Goal: Use online tool/utility: Use online tool/utility

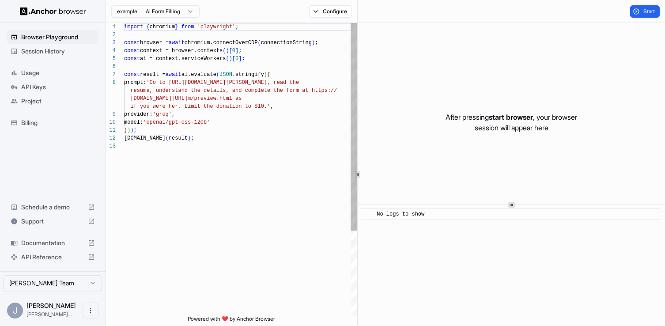
scroll to position [56, 0]
click at [38, 160] on div "Browser Playground Session History Usage API Keys Project Billing Schedule a de…" at bounding box center [53, 147] width 106 height 248
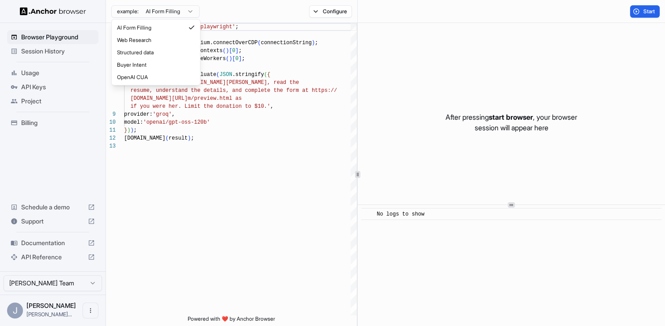
click at [166, 8] on html "Browser Playground Session History Usage API Keys Project Billing Schedule a de…" at bounding box center [332, 163] width 665 height 326
click at [230, 12] on html "Browser Playground Session History Usage API Keys Project Billing Schedule a de…" at bounding box center [332, 163] width 665 height 326
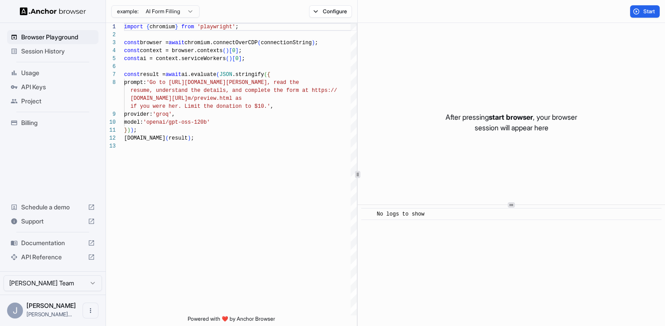
click at [46, 148] on div "Browser Playground Session History Usage API Keys Project Billing Schedule a de…" at bounding box center [53, 147] width 106 height 248
click at [32, 144] on div "Browser Playground Session History Usage API Keys Project Billing Schedule a de…" at bounding box center [53, 147] width 106 height 248
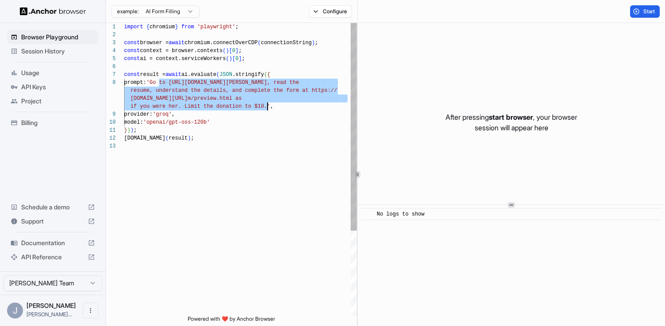
drag, startPoint x: 159, startPoint y: 81, endPoint x: 267, endPoint y: 107, distance: 110.5
click at [267, 107] on div "import { chromium } from 'playwright' ; const browser = await chromium.connectO…" at bounding box center [240, 229] width 233 height 412
type textarea "**********"
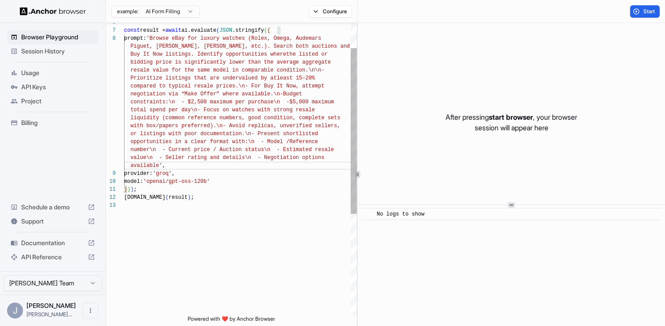
click at [222, 199] on div "const result = await ai.evaluate ( JSON .stringify ( { prompt: 'Browse eBay for…" at bounding box center [240, 236] width 233 height 515
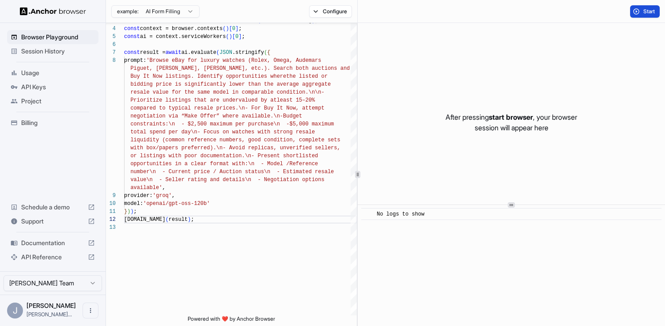
click at [636, 11] on button "Start" at bounding box center [645, 11] width 30 height 12
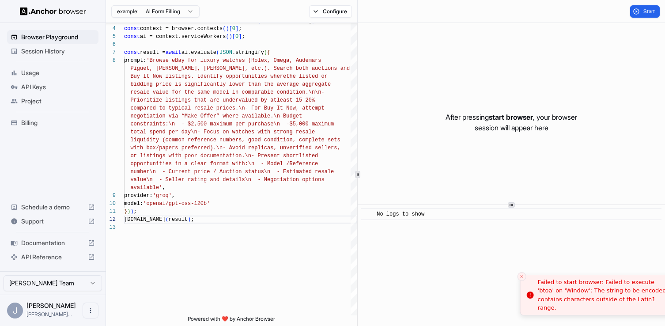
drag, startPoint x: 515, startPoint y: 284, endPoint x: 531, endPoint y: 293, distance: 18.2
click at [538, 293] on div "Failed to start browser: Failed to execute 'btoa' on 'Window': The string to be…" at bounding box center [604, 295] width 132 height 34
click at [575, 292] on div "Failed to start browser: Failed to execute 'btoa' on 'Window': The string to be…" at bounding box center [581, 295] width 132 height 34
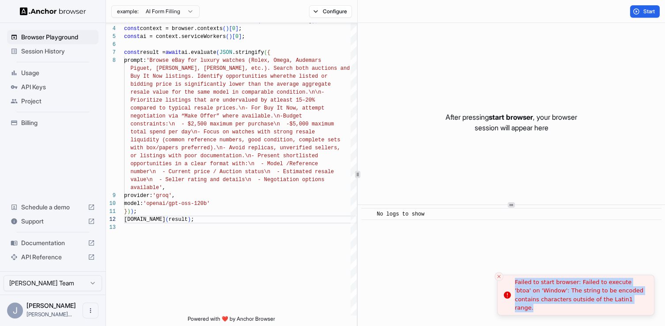
click at [575, 292] on div "Failed to start browser: Failed to execute 'btoa' on 'Window': The string to be…" at bounding box center [581, 295] width 132 height 34
copy body "Failed to start browser: Failed to execute 'btoa' on 'Window': The string to be…"
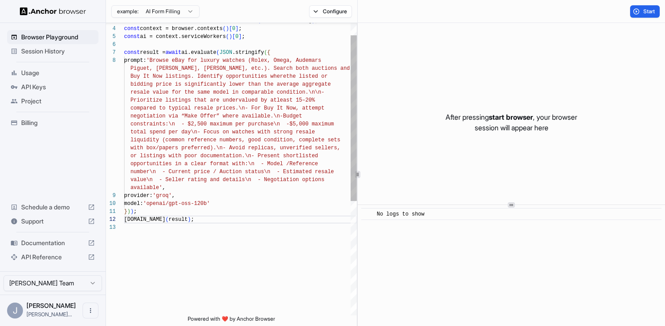
click at [196, 65] on div "Piguet, Patek Philippe, Cartier, etc.). Search bot h auctions and Buy It Now li…" at bounding box center [240, 258] width 233 height 515
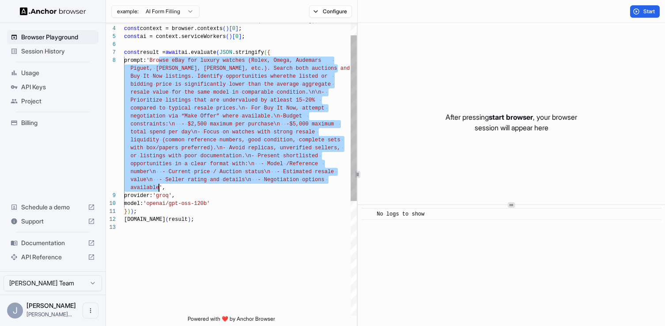
drag, startPoint x: 159, startPoint y: 59, endPoint x: 158, endPoint y: 187, distance: 127.7
click at [158, 187] on div "Piguet, Patek Philippe, Cartier, etc.). Search bot h auctions and Buy It Now li…" at bounding box center [240, 258] width 233 height 515
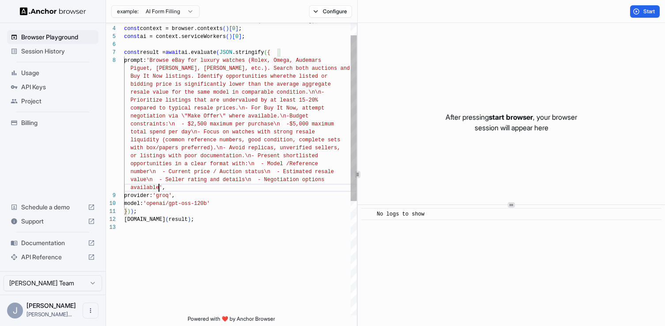
scroll to position [24, 0]
click at [642, 14] on button "Start" at bounding box center [645, 11] width 30 height 12
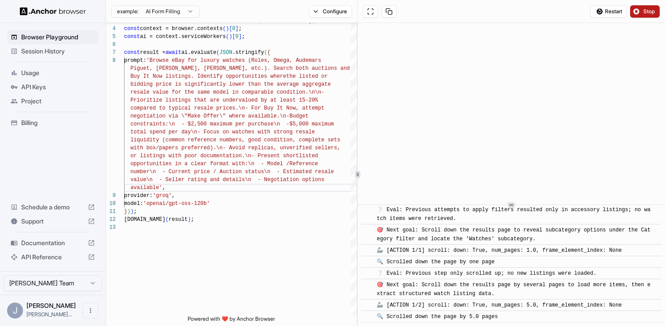
scroll to position [2355, 0]
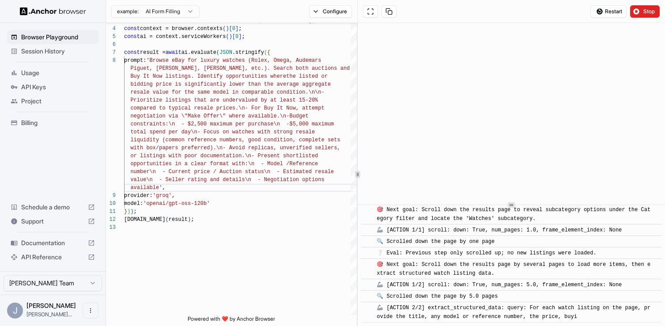
drag, startPoint x: 637, startPoint y: 11, endPoint x: 546, endPoint y: 14, distance: 91.1
click at [546, 14] on div "Restart Stop" at bounding box center [512, 11] width 308 height 23
click at [557, 11] on div "Restart Stop" at bounding box center [512, 11] width 308 height 23
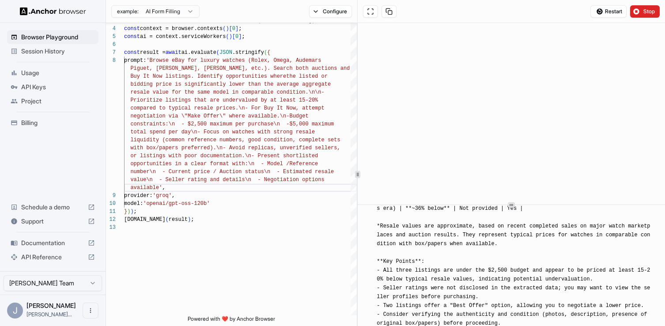
scroll to position [3011, 0]
click at [605, 261] on span "[INFO] ### Shortlisted Luxury Watch Opportunities (≤ $2,500) | Model / Referenc…" at bounding box center [513, 257] width 273 height 351
click at [28, 49] on span "Session History" at bounding box center [58, 51] width 74 height 9
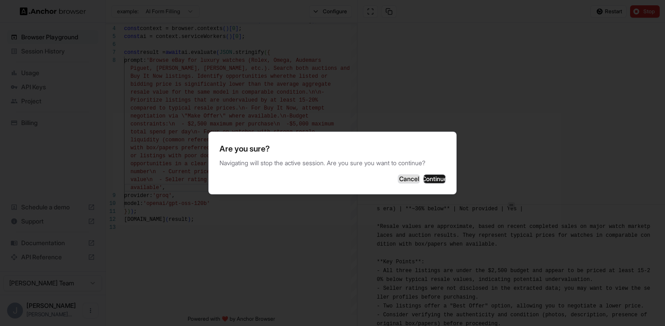
click at [398, 181] on button "Cancel" at bounding box center [409, 179] width 22 height 9
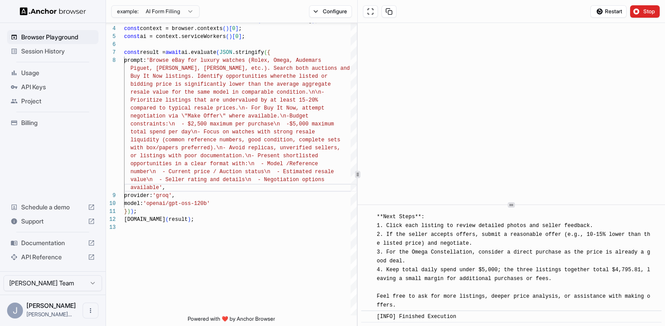
scroll to position [3152, 0]
drag, startPoint x: 384, startPoint y: 226, endPoint x: 549, endPoint y: 289, distance: 176.2
click at [549, 289] on div "[INFO] ### Shortlisted Luxury Watch Opportunities (≤ $2,500) | Model / Referenc…" at bounding box center [514, 132] width 275 height 353
click at [547, 285] on div "[INFO] ### Shortlisted Luxury Watch Opportunities (≤ $2,500) | Model / Referenc…" at bounding box center [514, 132] width 275 height 353
drag, startPoint x: 528, startPoint y: 281, endPoint x: 369, endPoint y: 228, distance: 168.2
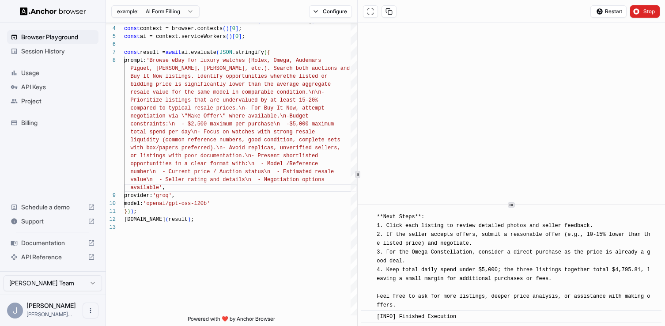
click at [369, 228] on div "​ [INFO] ### Shortlisted Luxury Watch Opportunities (≤ $2,500) | Model / Refere…" at bounding box center [511, 132] width 300 height 357
click at [527, 278] on div "[INFO] ### Shortlisted Luxury Watch Opportunities (≤ $2,500) | Model / Referenc…" at bounding box center [514, 132] width 275 height 353
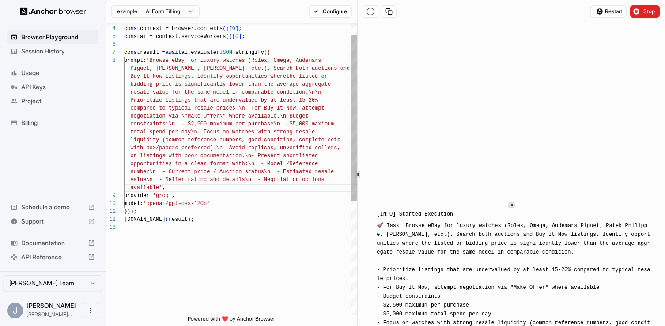
scroll to position [56, 0]
click at [240, 263] on div "Piguet, Patek Philippe, Cartier, etc.). Search bot h auctions and Buy It Now li…" at bounding box center [240, 258] width 233 height 515
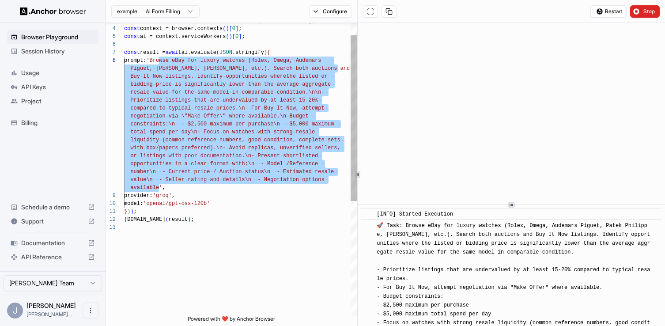
drag, startPoint x: 160, startPoint y: 188, endPoint x: 157, endPoint y: 61, distance: 126.8
click at [157, 61] on div "Piguet, Patek Philippe, Cartier, etc.). Search bot h auctions and Buy It Now li…" at bounding box center [240, 258] width 233 height 515
type textarea "**********"
click at [238, 254] on div "Piguet, Patek Philippe, Cartier, etc.). Search bot h auctions and Buy It Now li…" at bounding box center [240, 258] width 233 height 515
